Goal: Understand process/instructions: Learn how to perform a task or action

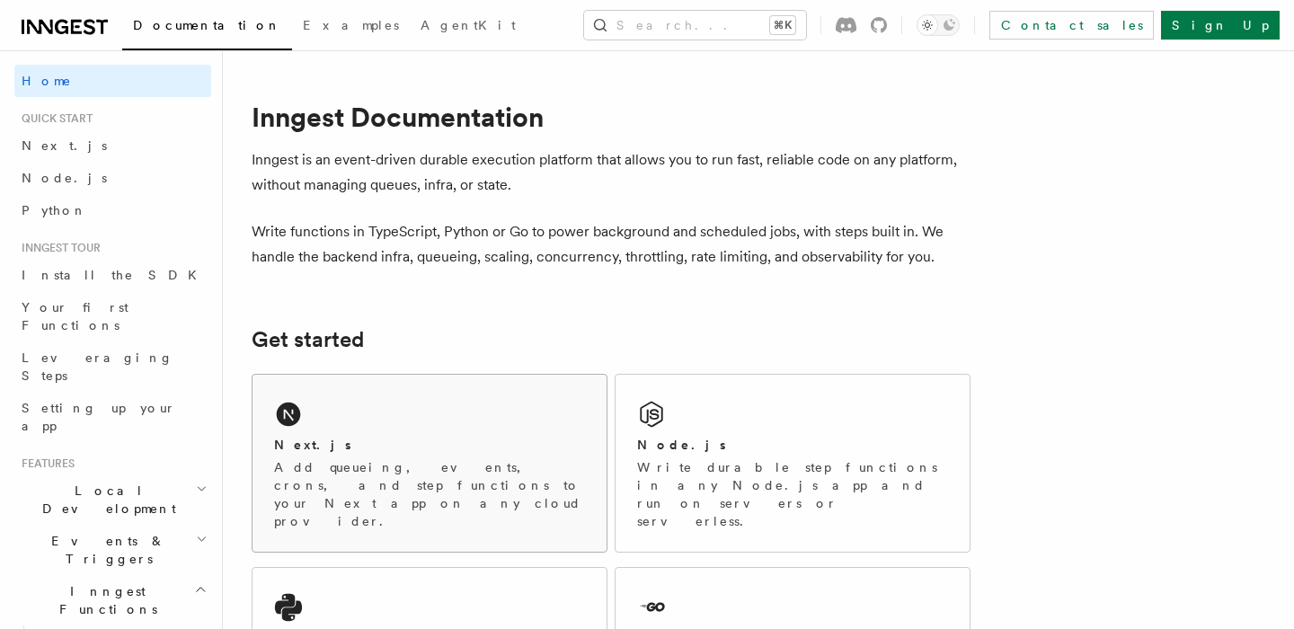
click at [454, 420] on div "Next.js Add queueing, events, crons, and step functions to your Next app on any…" at bounding box center [429, 463] width 354 height 177
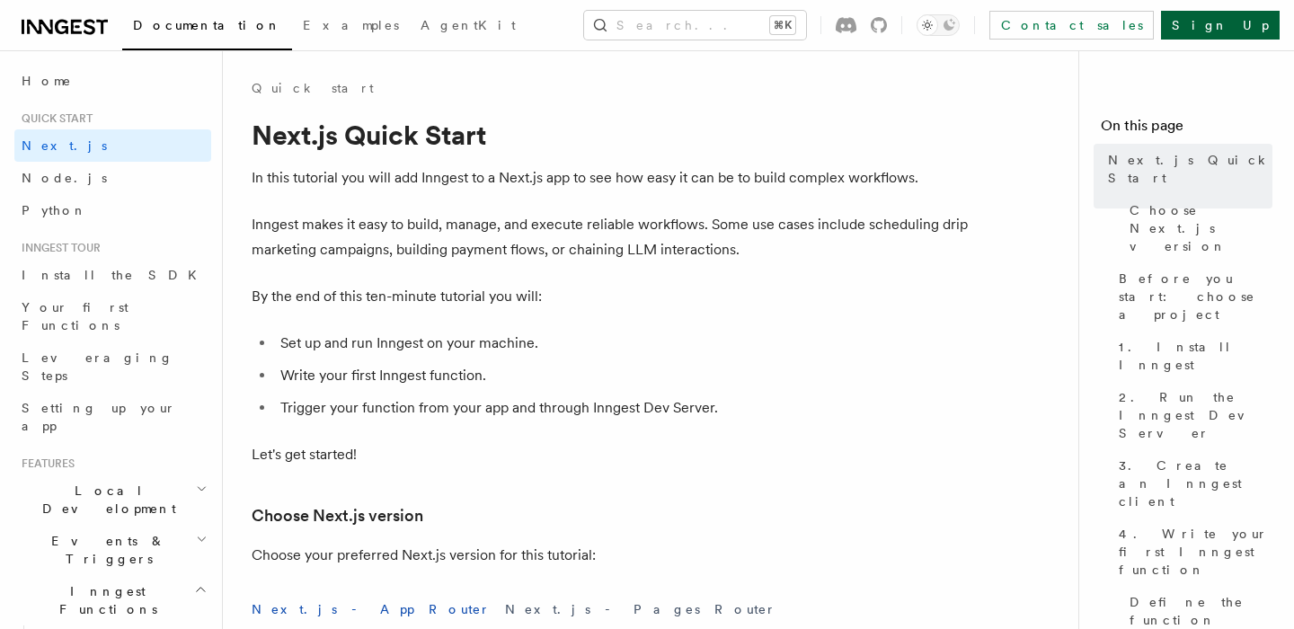
click at [1233, 24] on link "Sign Up" at bounding box center [1220, 25] width 119 height 29
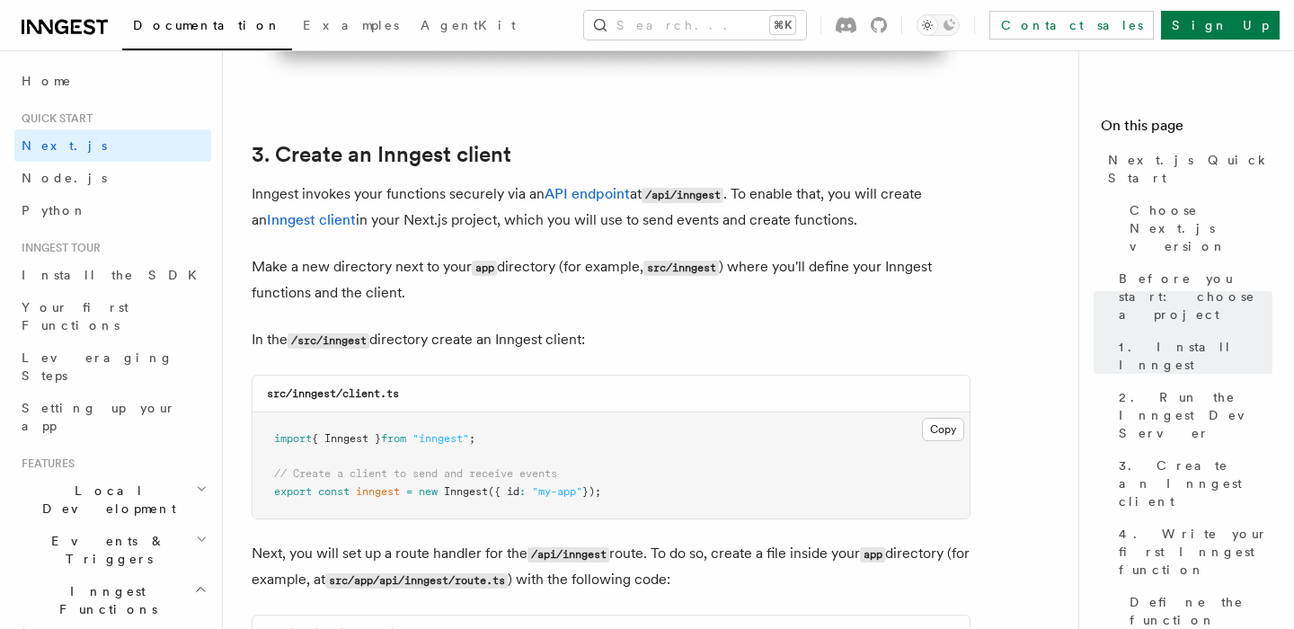
scroll to position [2053, 0]
click at [948, 424] on button "Copy Copied" at bounding box center [943, 428] width 42 height 23
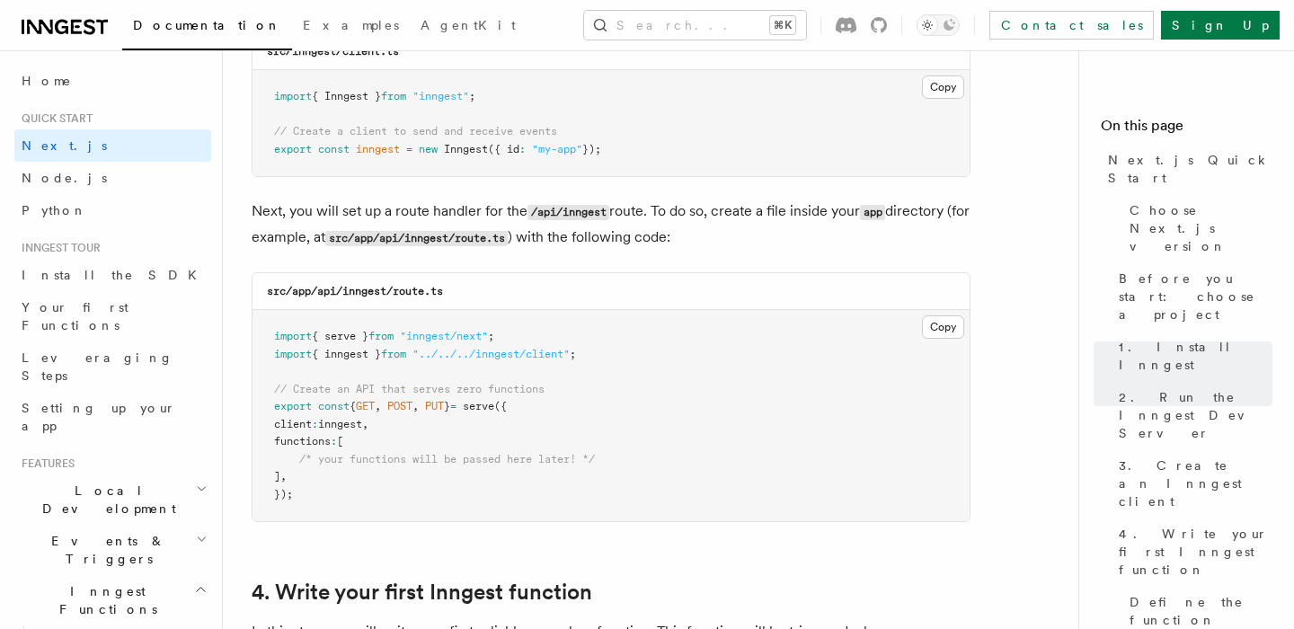
scroll to position [2421, 0]
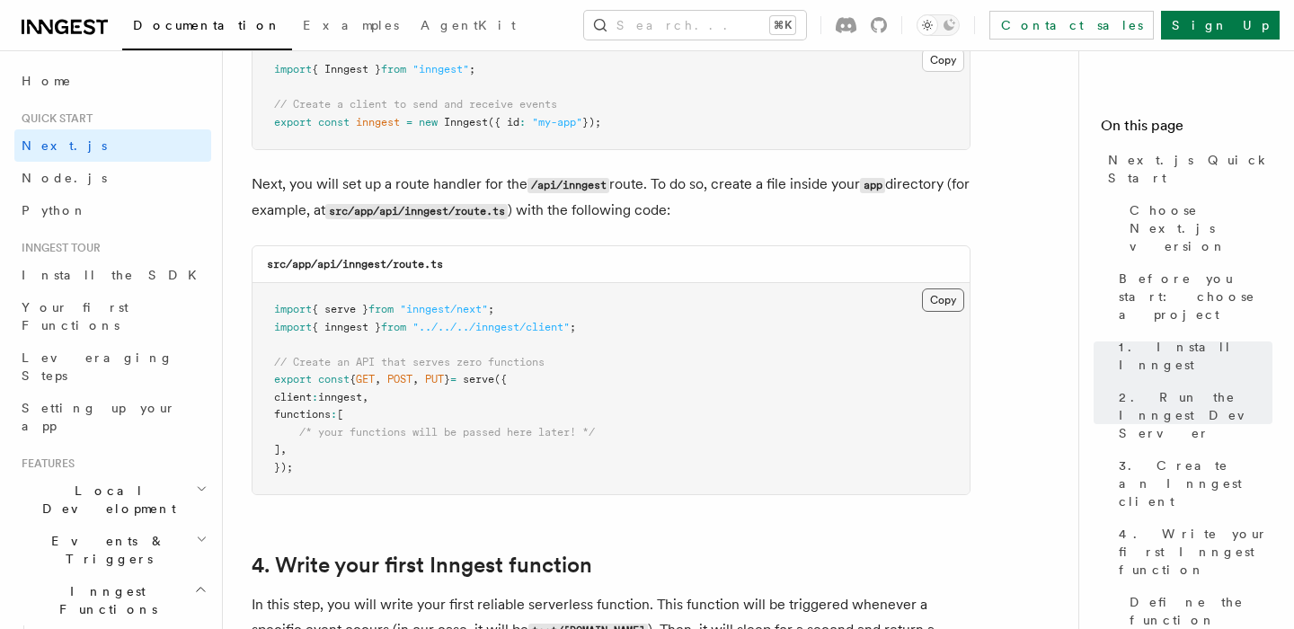
click at [961, 302] on button "Copy Copied" at bounding box center [943, 299] width 42 height 23
